Goal: Book appointment/travel/reservation

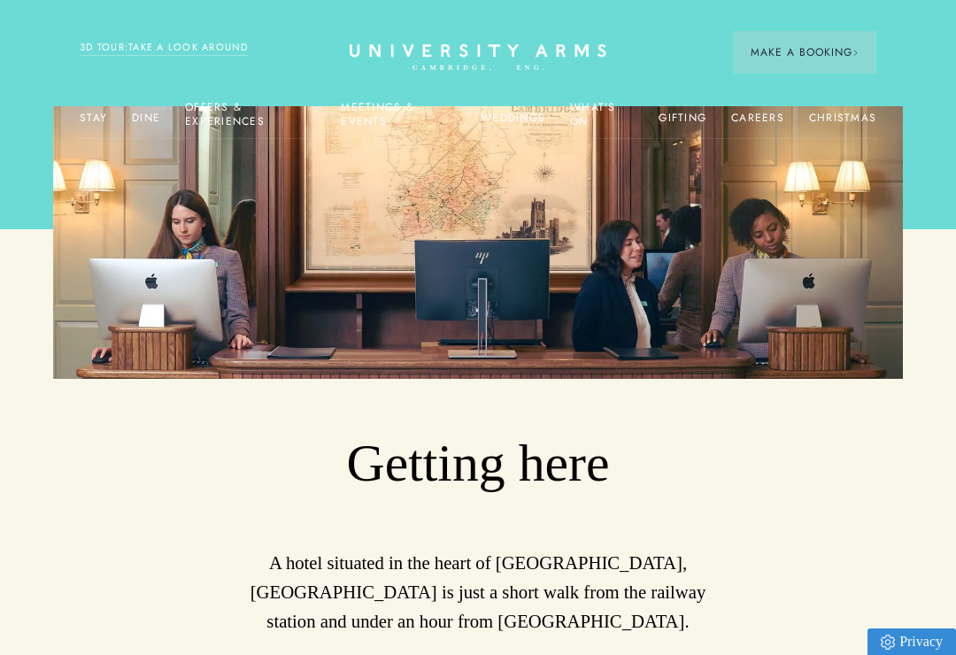
click at [809, 53] on span "Make a Booking" at bounding box center [805, 52] width 108 height 16
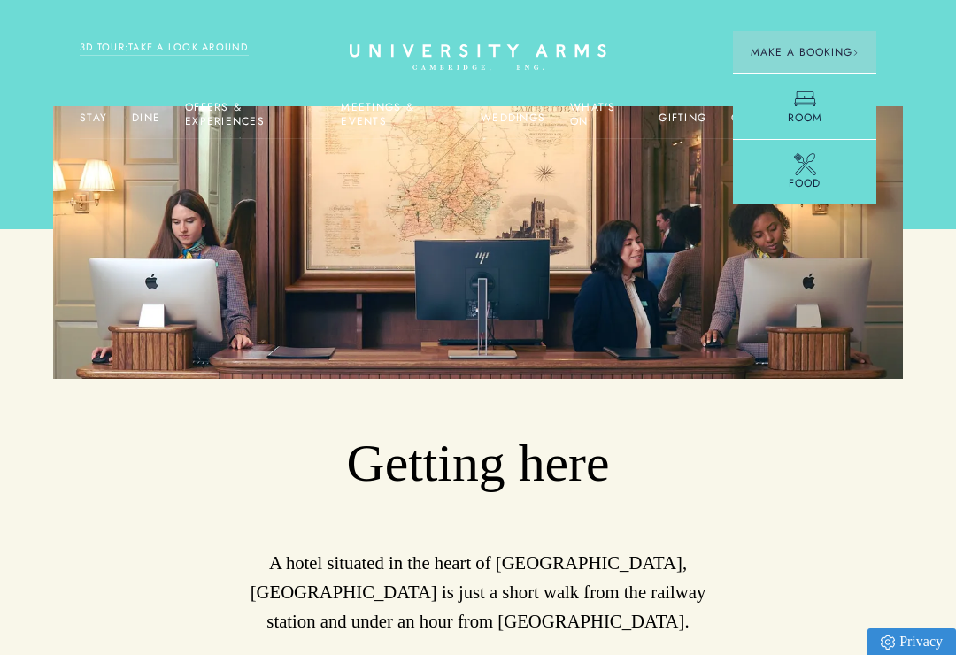
click at [815, 180] on span "Food" at bounding box center [805, 183] width 32 height 16
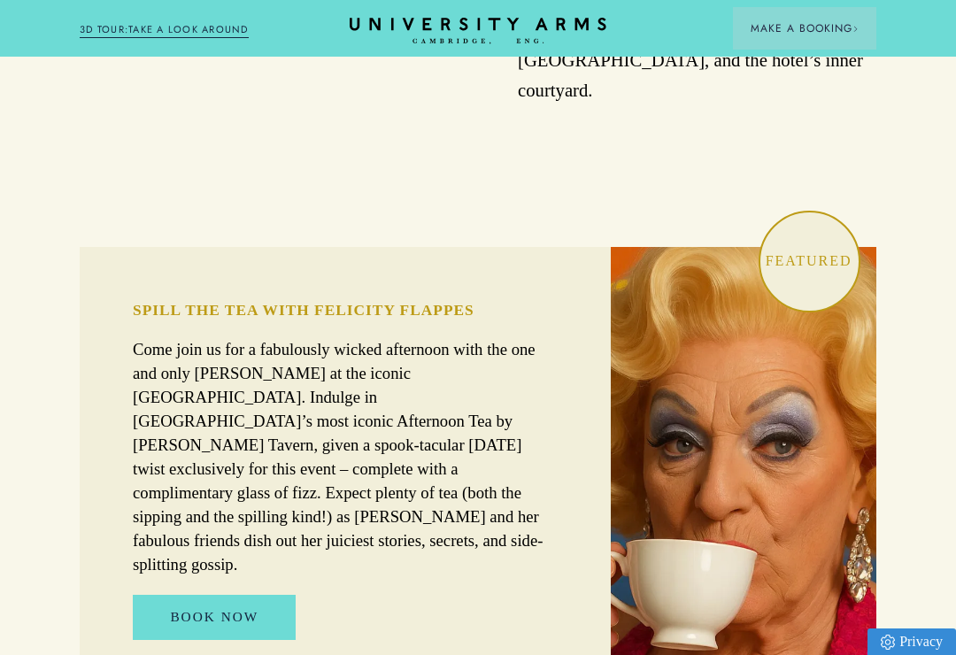
scroll to position [1045, 0]
click at [264, 594] on link "BOOK NOW" at bounding box center [214, 616] width 163 height 45
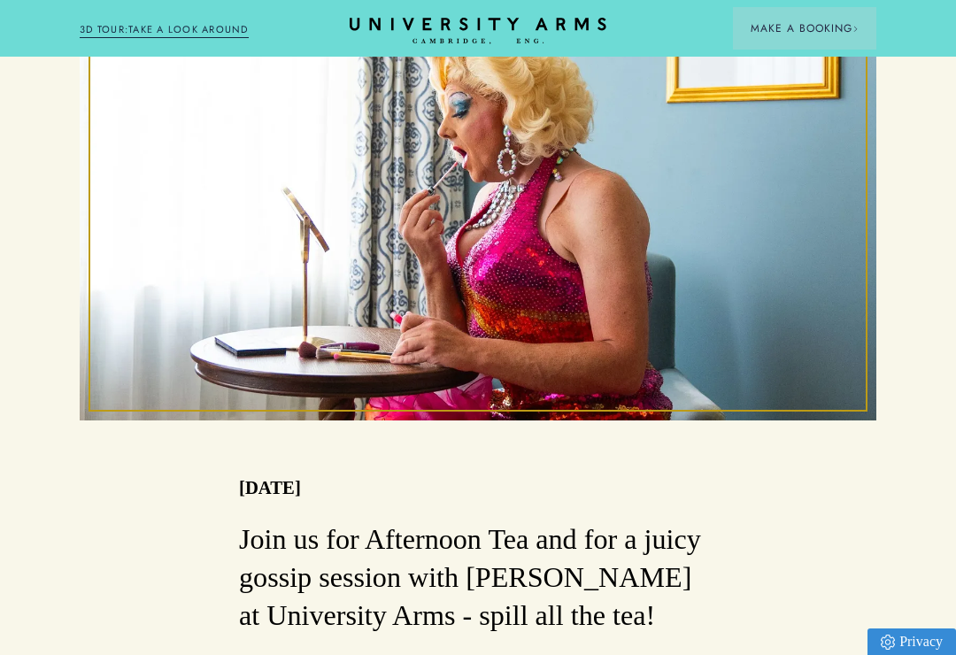
scroll to position [376, 0]
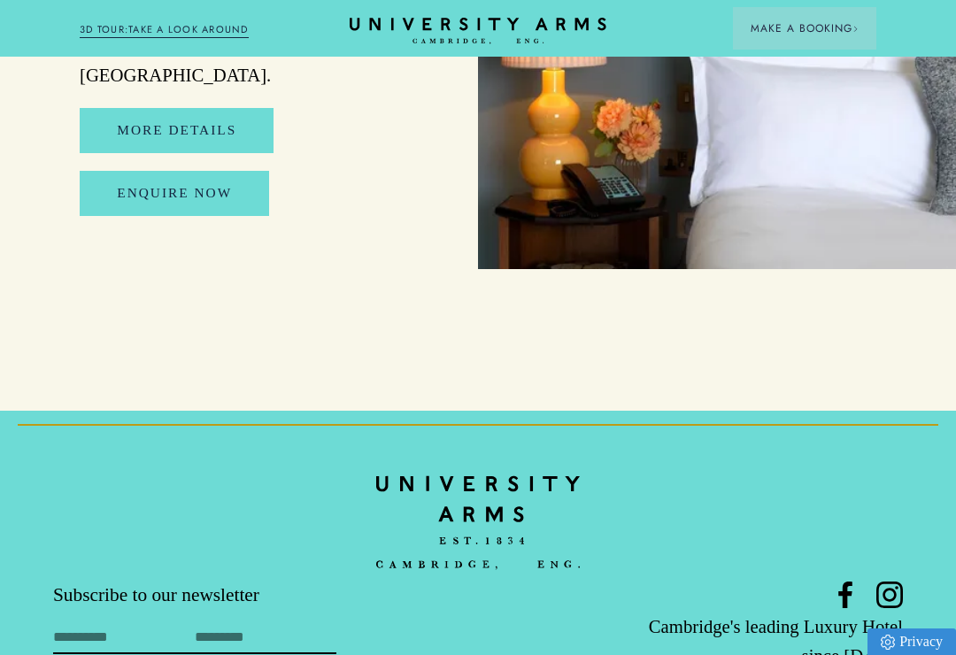
scroll to position [8935, 0]
